Goal: Information Seeking & Learning: Find specific fact

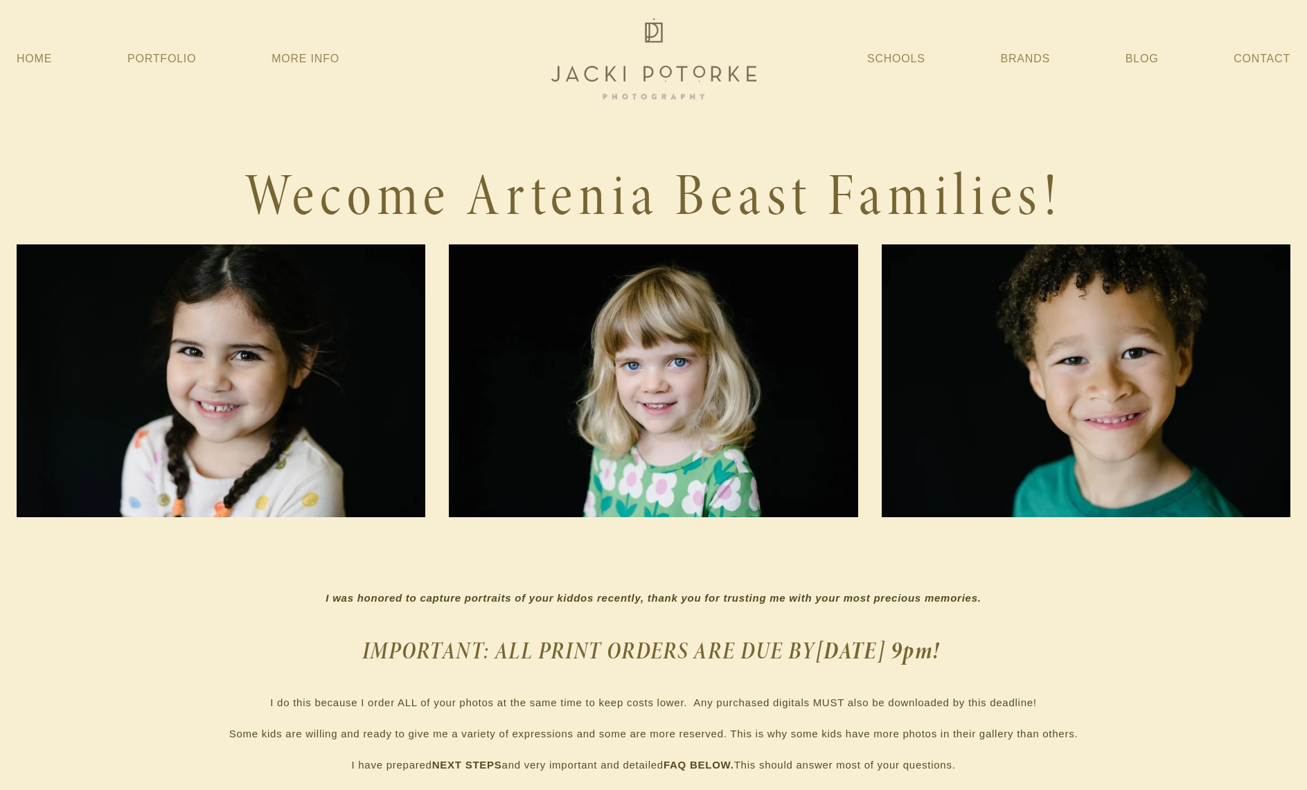
scroll to position [2494, 0]
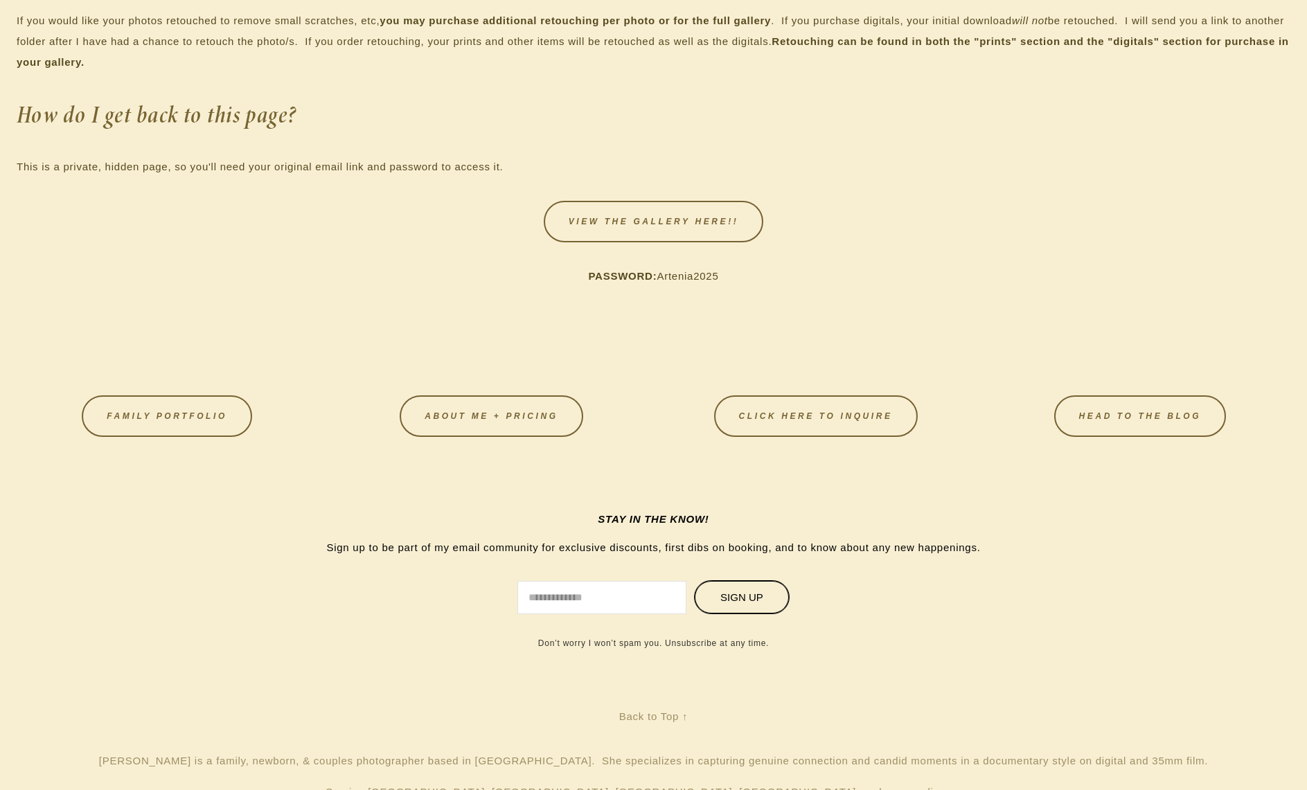
drag, startPoint x: 726, startPoint y: 283, endPoint x: 659, endPoint y: 278, distance: 66.6
click at [659, 278] on p "PASSWORD: Artenia2025" at bounding box center [654, 276] width 1274 height 21
copy p "Artenia2025"
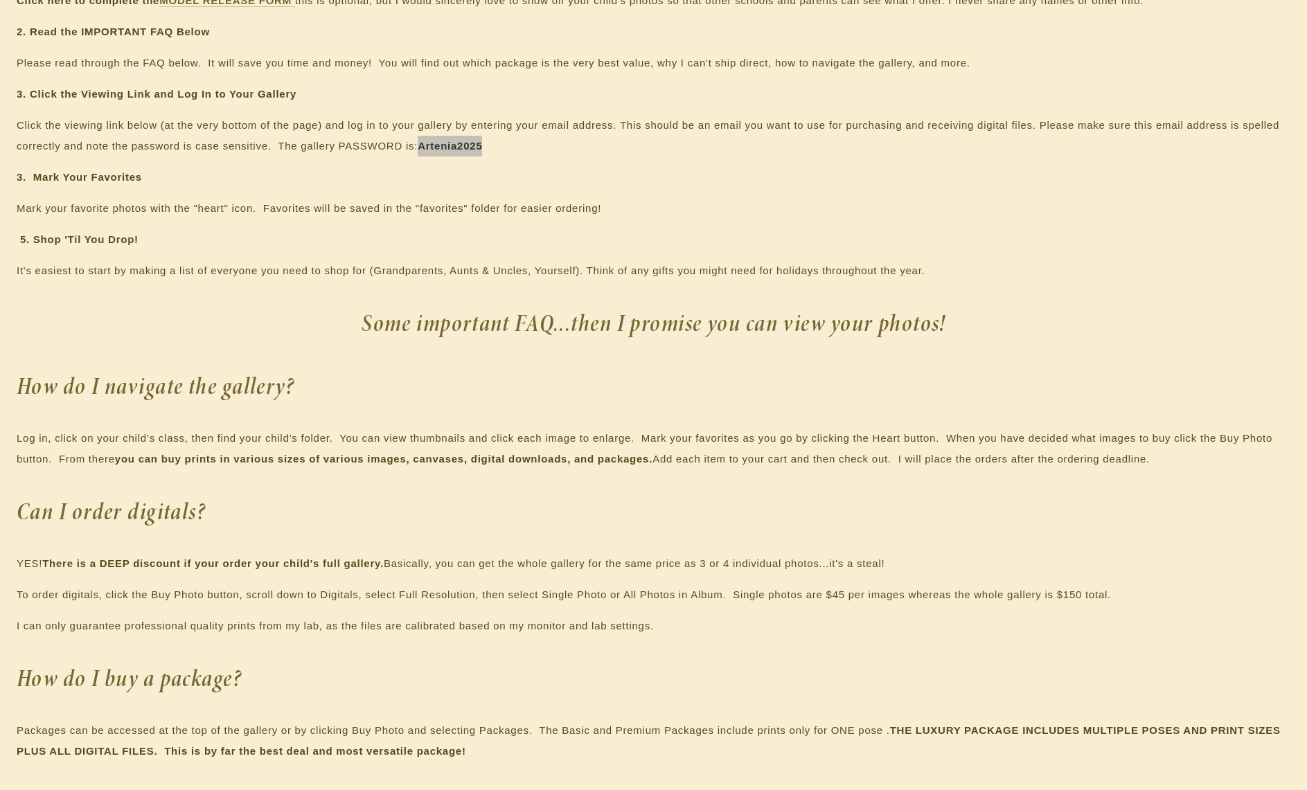
scroll to position [970, 0]
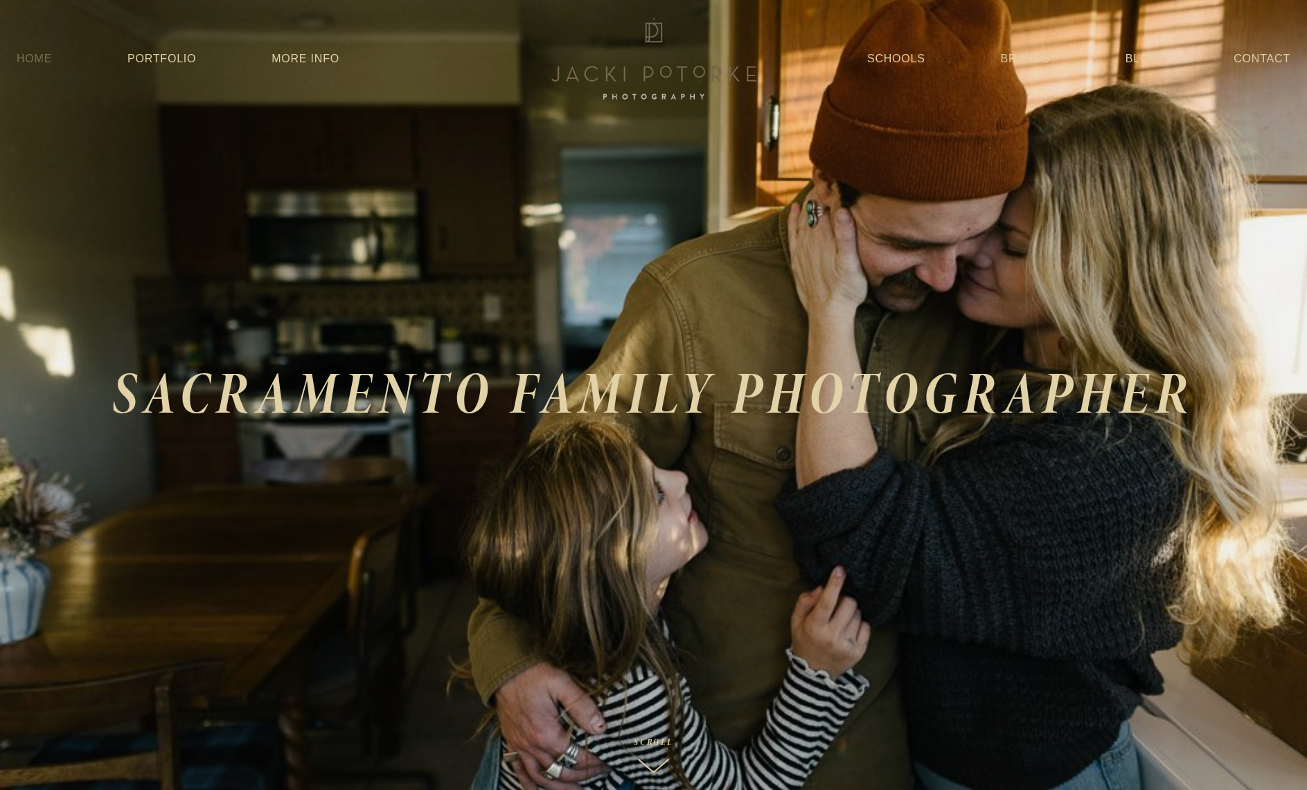
click at [41, 55] on link "Home" at bounding box center [34, 58] width 35 height 25
click at [317, 48] on link "More Info" at bounding box center [306, 58] width 68 height 25
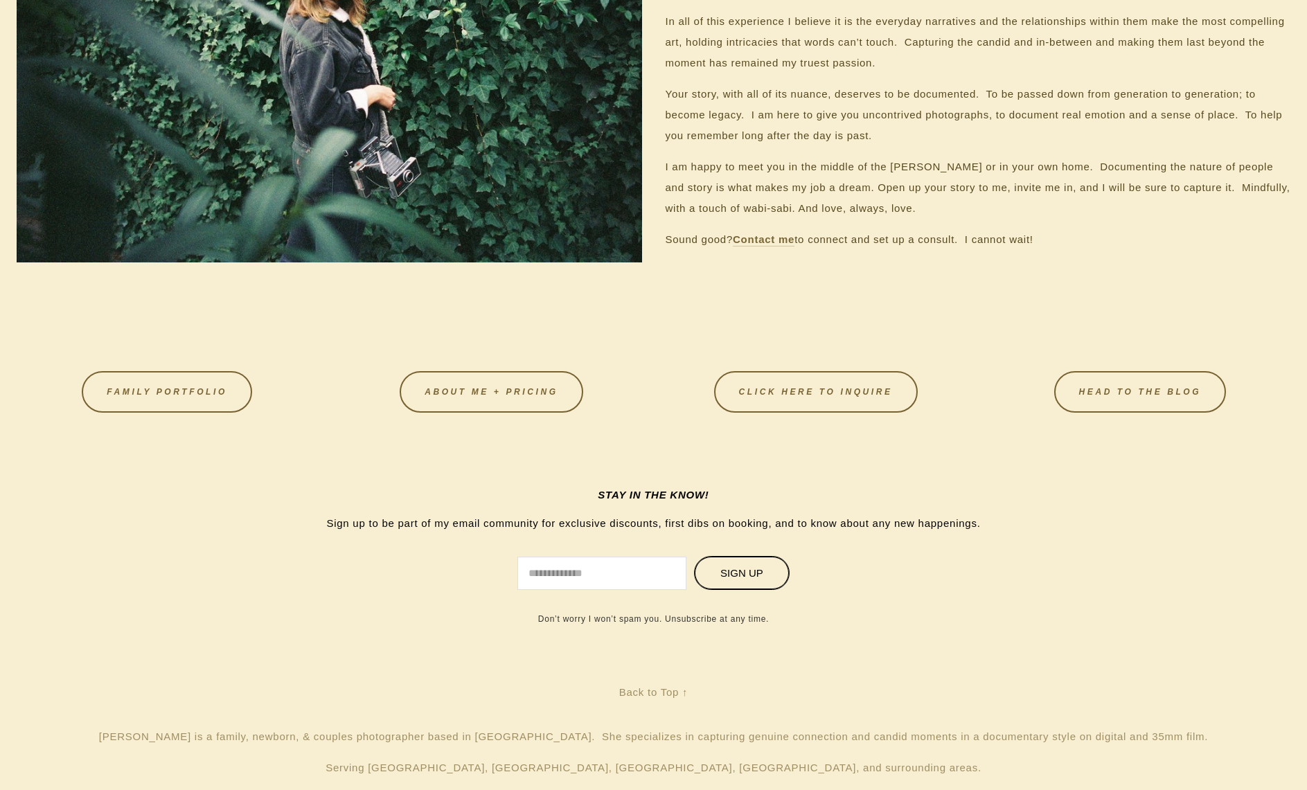
scroll to position [1453, 0]
